Goal: Information Seeking & Learning: Find specific fact

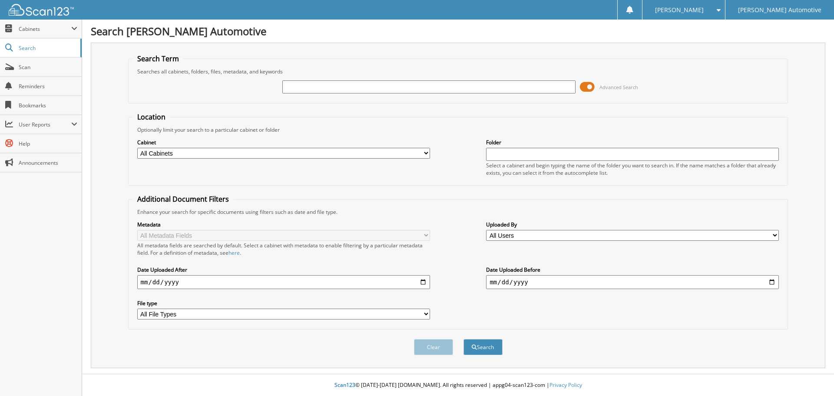
click at [313, 85] on input "text" at bounding box center [428, 86] width 293 height 13
type input "[PERSON_NAME]"
click at [463, 339] on button "Search" at bounding box center [482, 347] width 39 height 16
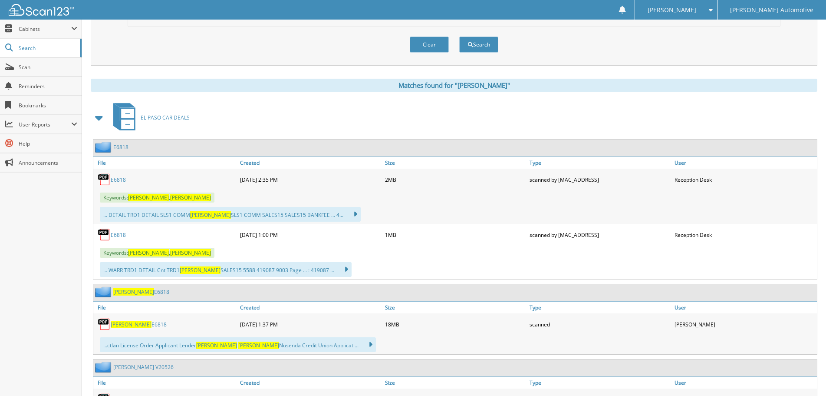
scroll to position [304, 0]
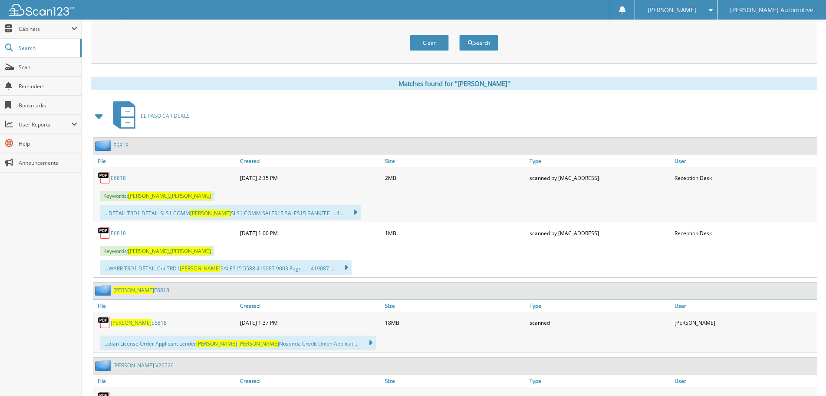
click at [118, 235] on link "E6818" at bounding box center [118, 232] width 15 height 7
click at [114, 176] on link "E6818" at bounding box center [118, 177] width 15 height 7
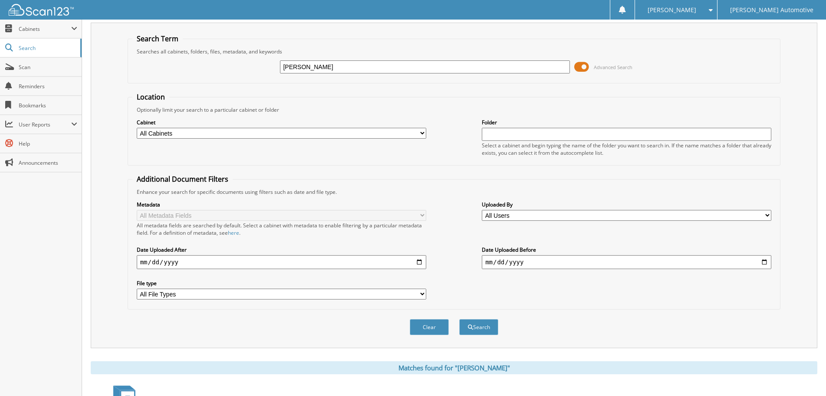
scroll to position [0, 0]
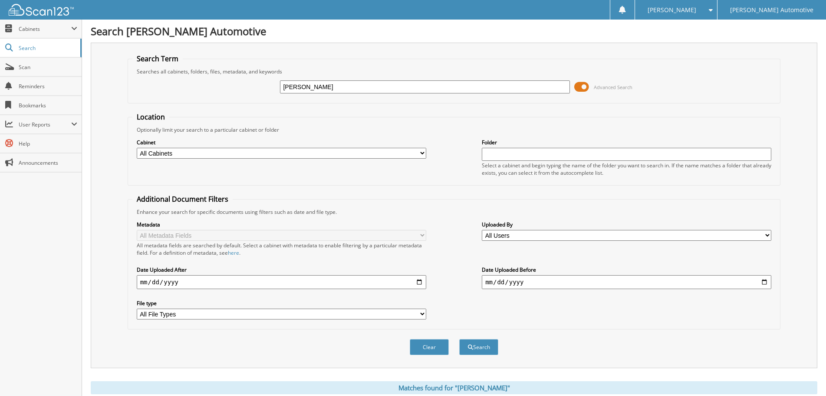
drag, startPoint x: 342, startPoint y: 87, endPoint x: 232, endPoint y: 85, distance: 109.9
click at [232, 85] on div "ANTONIO LOYA Advanced Search" at bounding box center [454, 86] width 644 height 23
paste input "RODRIGUEZ,PAOL"
type input "RODRIGUEZ,PAOLA"
click at [459, 339] on button "Search" at bounding box center [478, 347] width 39 height 16
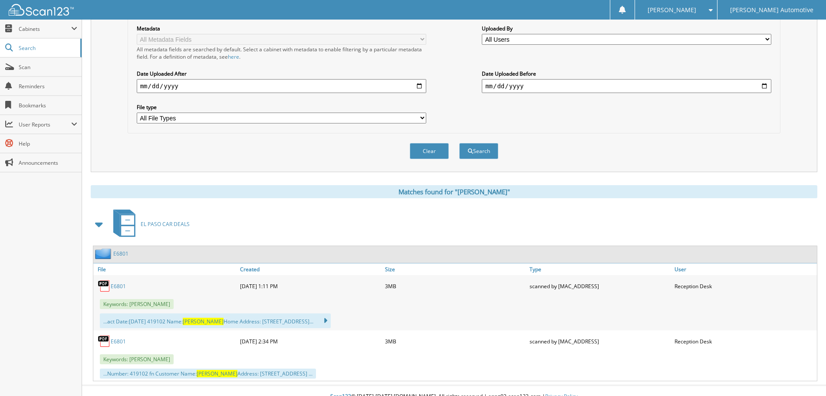
scroll to position [208, 0]
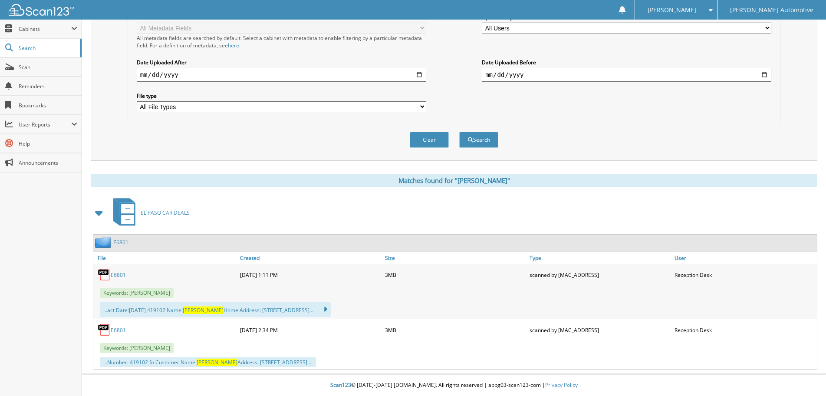
click at [117, 276] on link "E6801" at bounding box center [118, 274] width 15 height 7
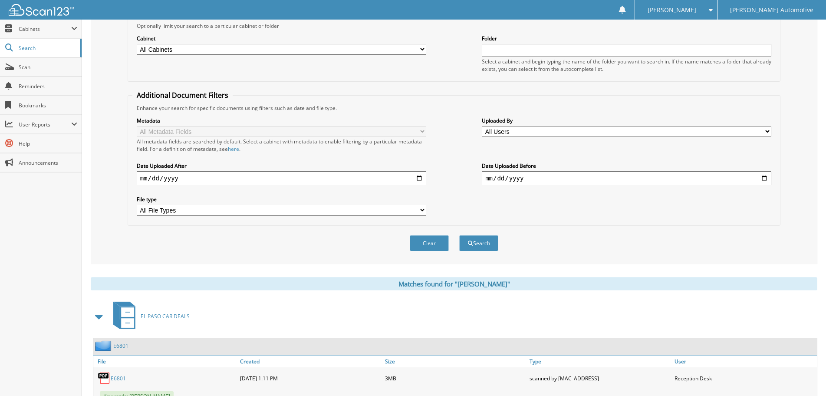
scroll to position [0, 0]
